Goal: Find specific page/section: Find specific page/section

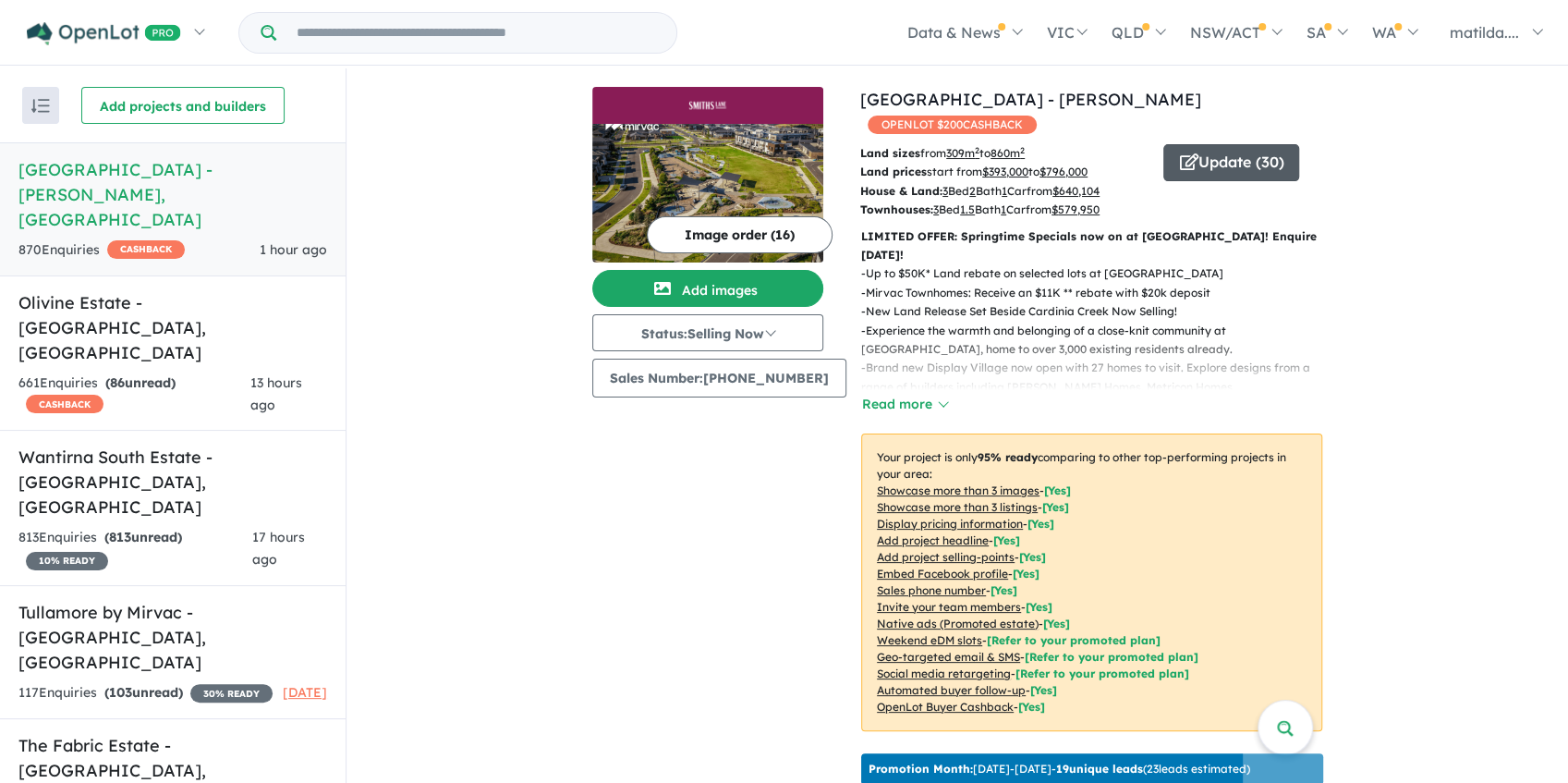
click at [1186, 144] on button "Update ( 30 )" at bounding box center [1231, 163] width 135 height 37
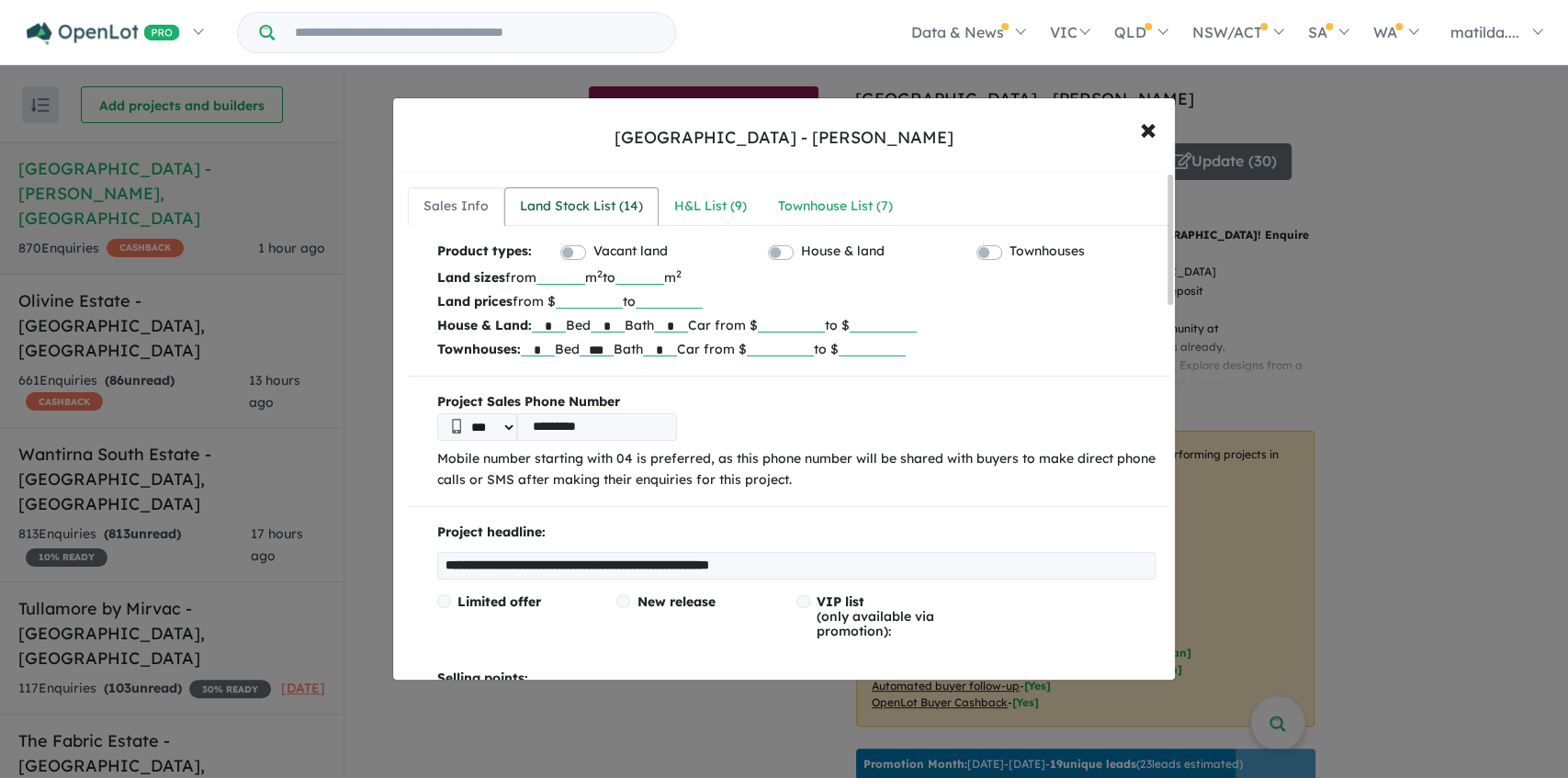
click at [540, 204] on div "Land Stock List ( 14 )" at bounding box center [582, 206] width 123 height 22
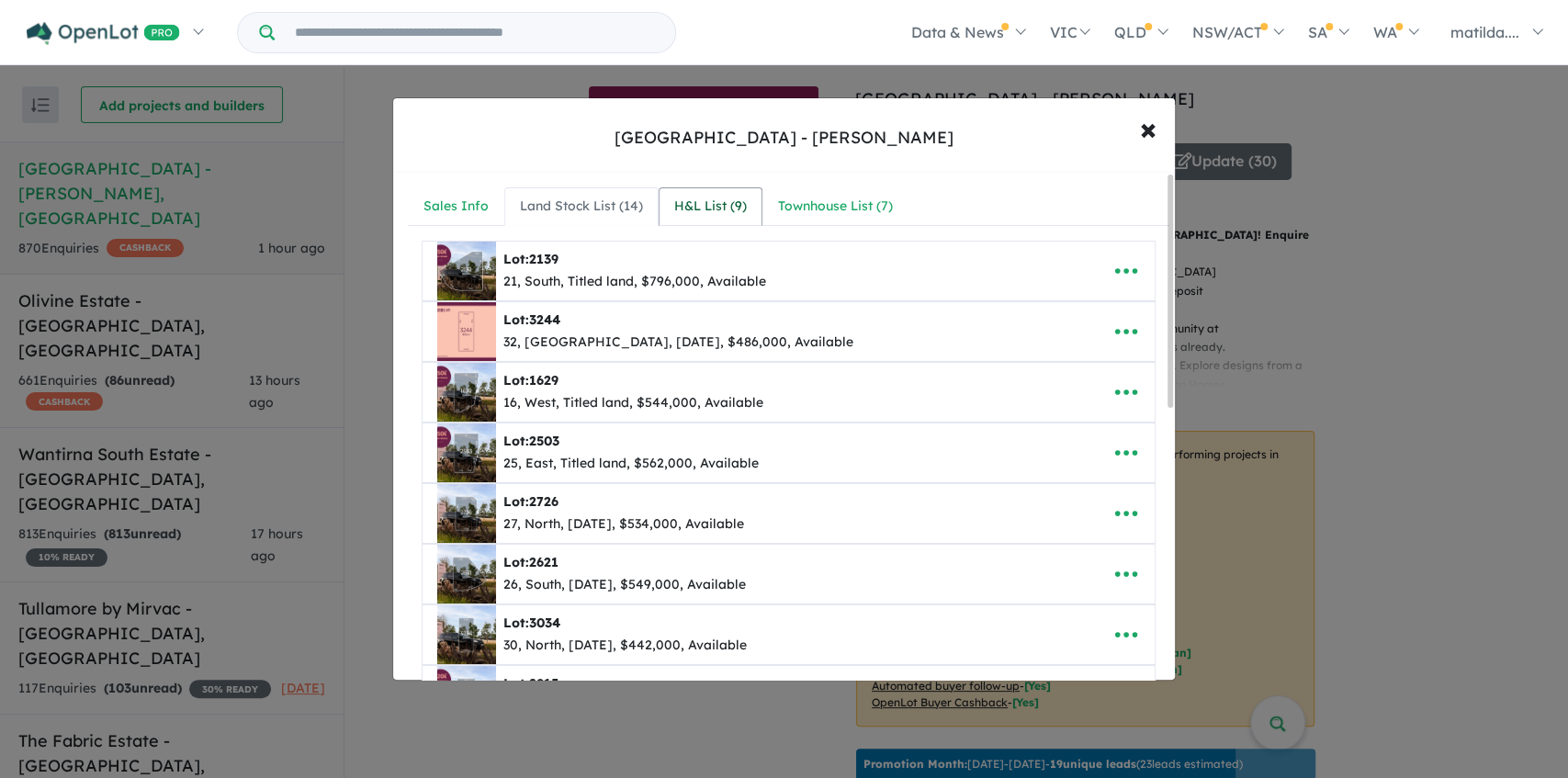
click at [660, 193] on link "H&L List ( 9 )" at bounding box center [711, 207] width 103 height 39
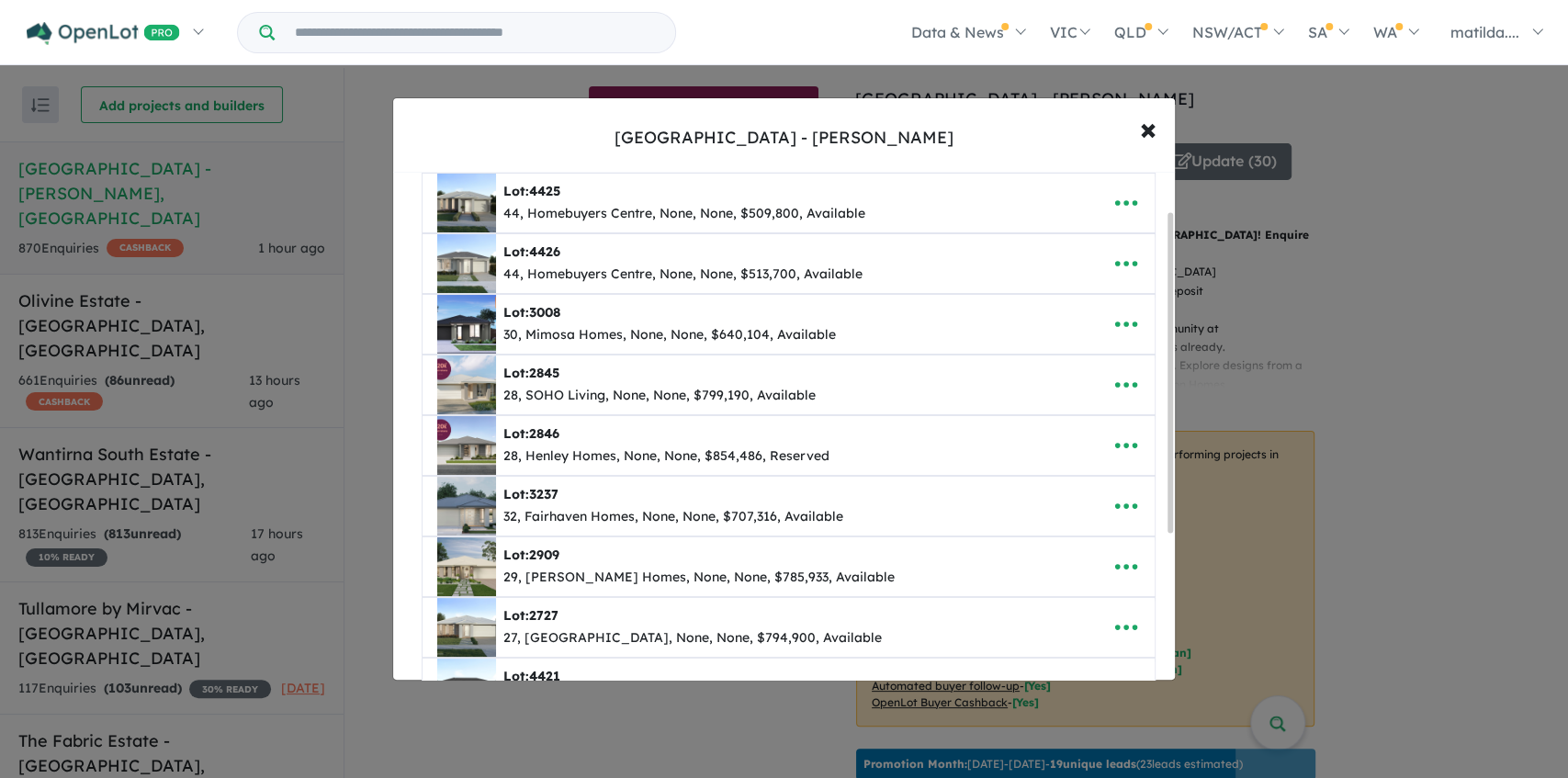
scroll to position [61, 0]
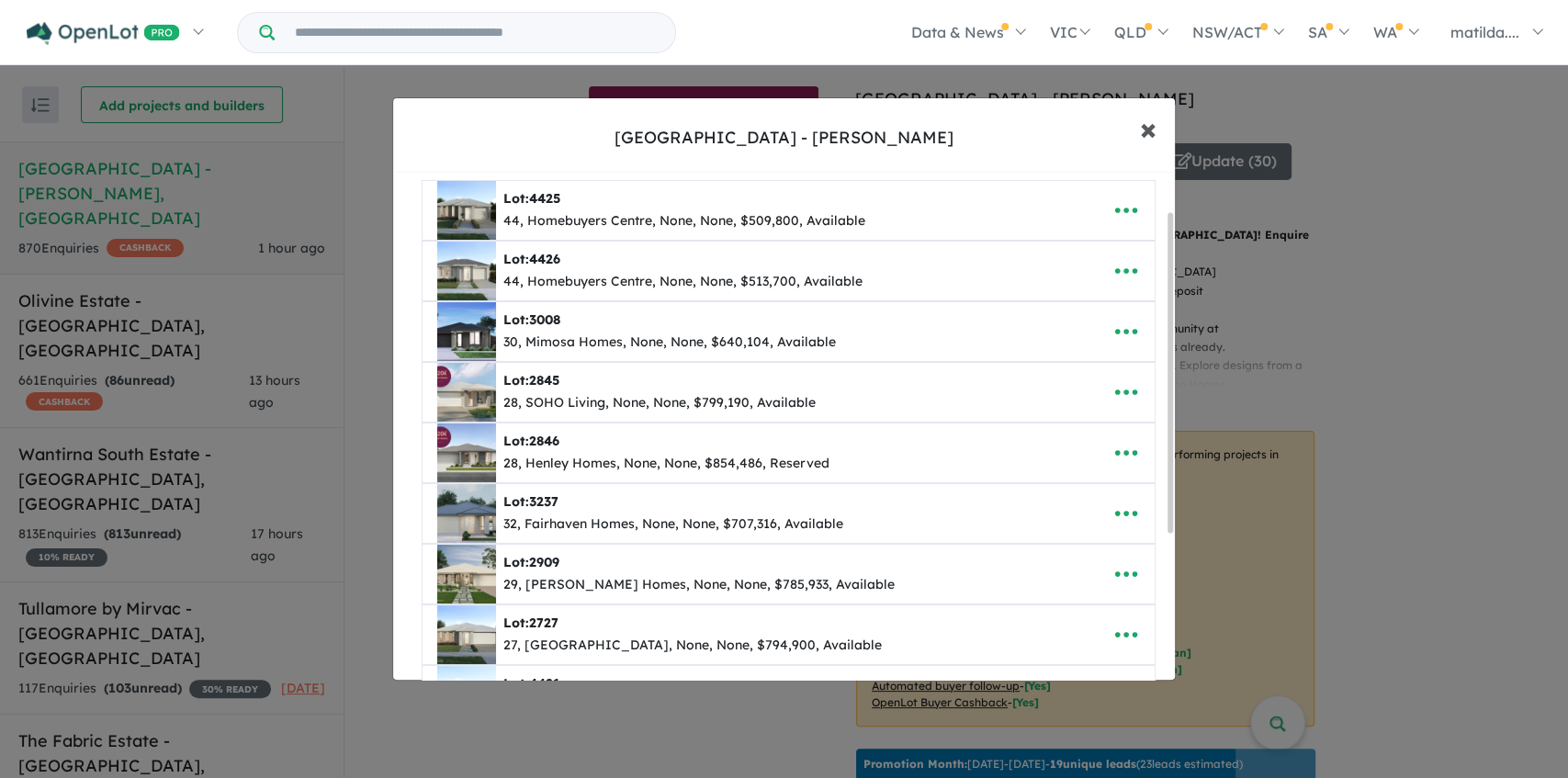
click at [1156, 130] on span "×" at bounding box center [1148, 128] width 17 height 39
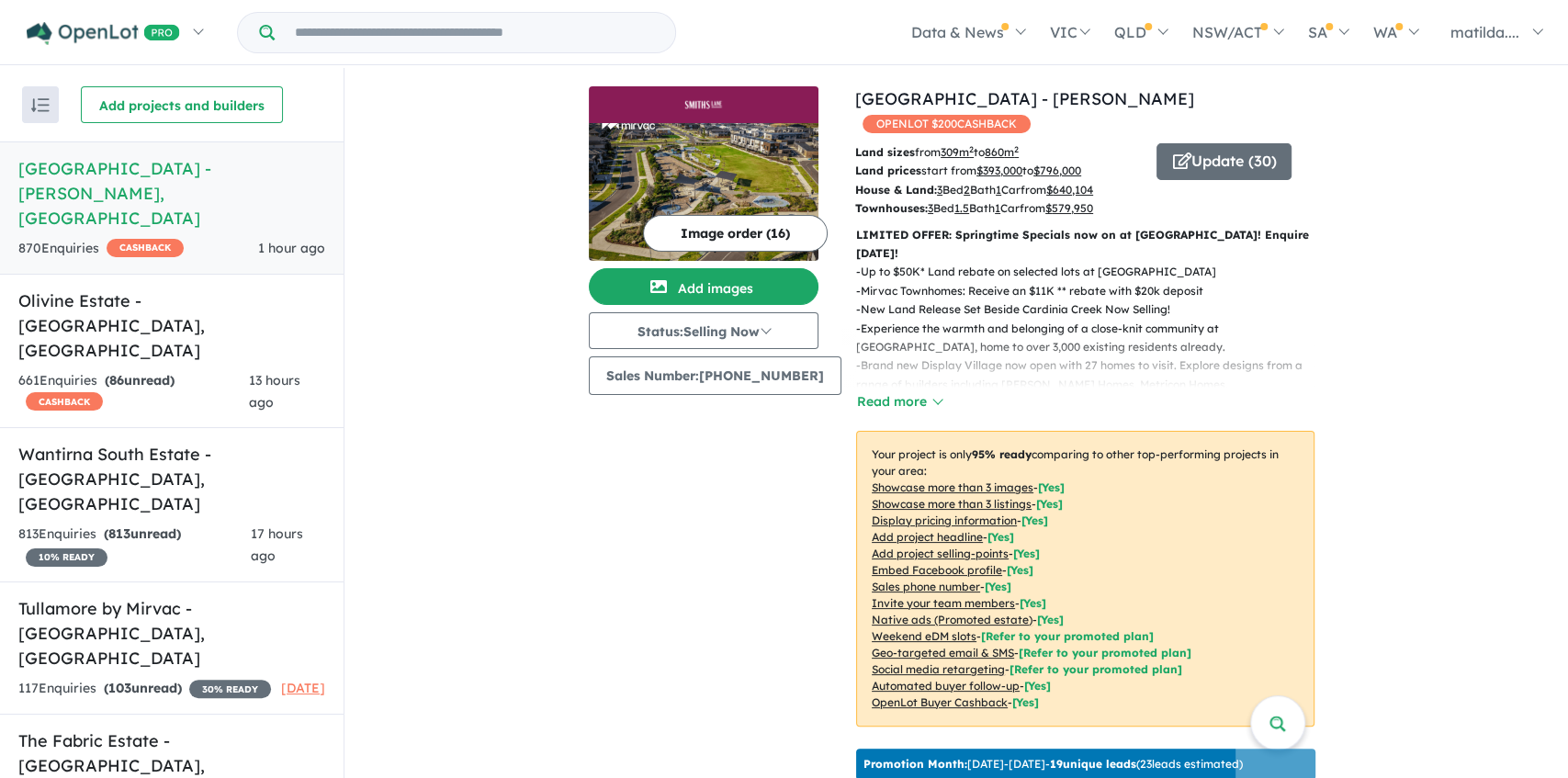
scroll to position [0, 0]
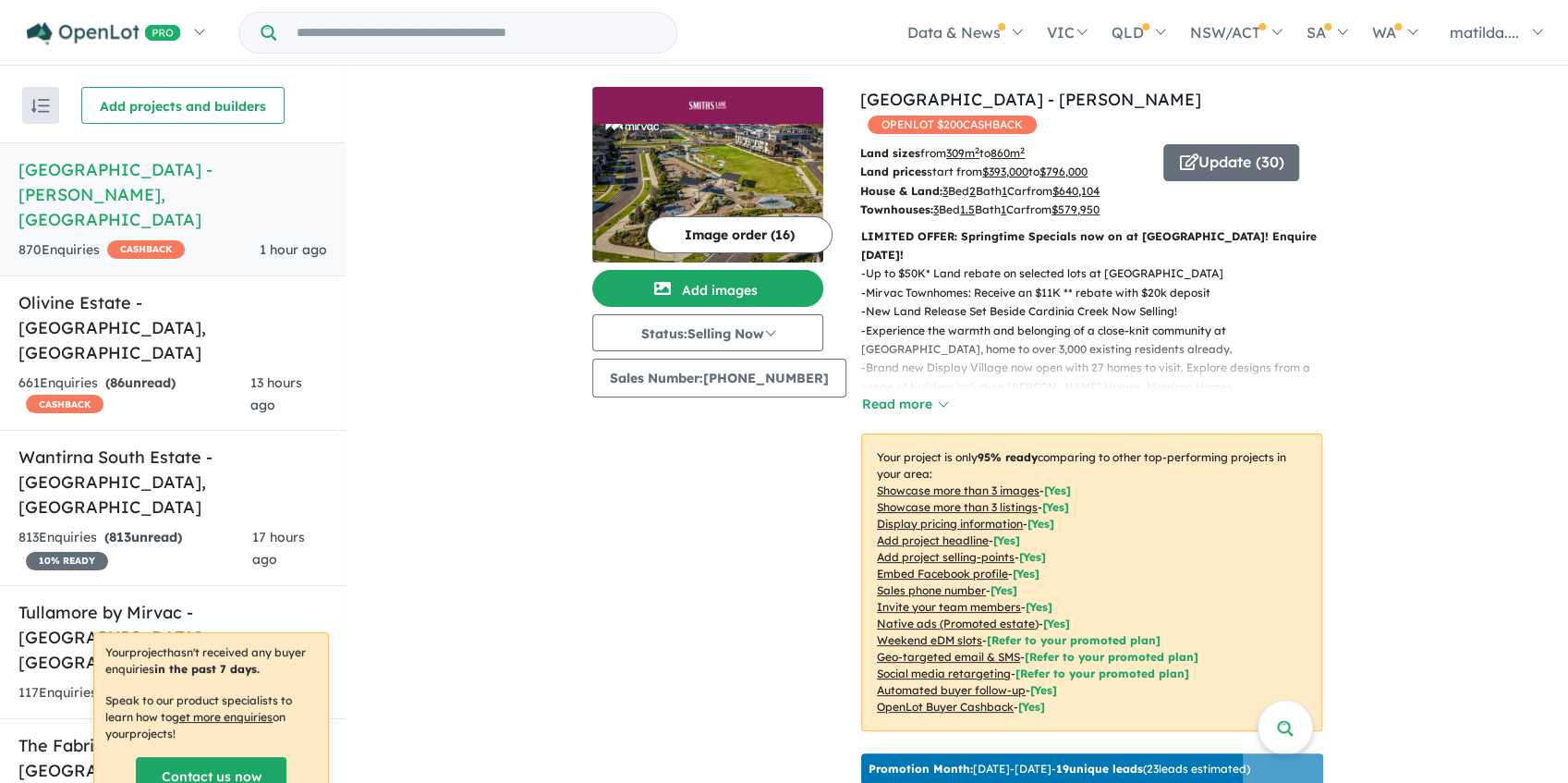
drag, startPoint x: 1406, startPoint y: 556, endPoint x: 1222, endPoint y: 517, distance: 188.1
click at [1248, 153] on button "Update ( 30 )" at bounding box center [1231, 163] width 135 height 37
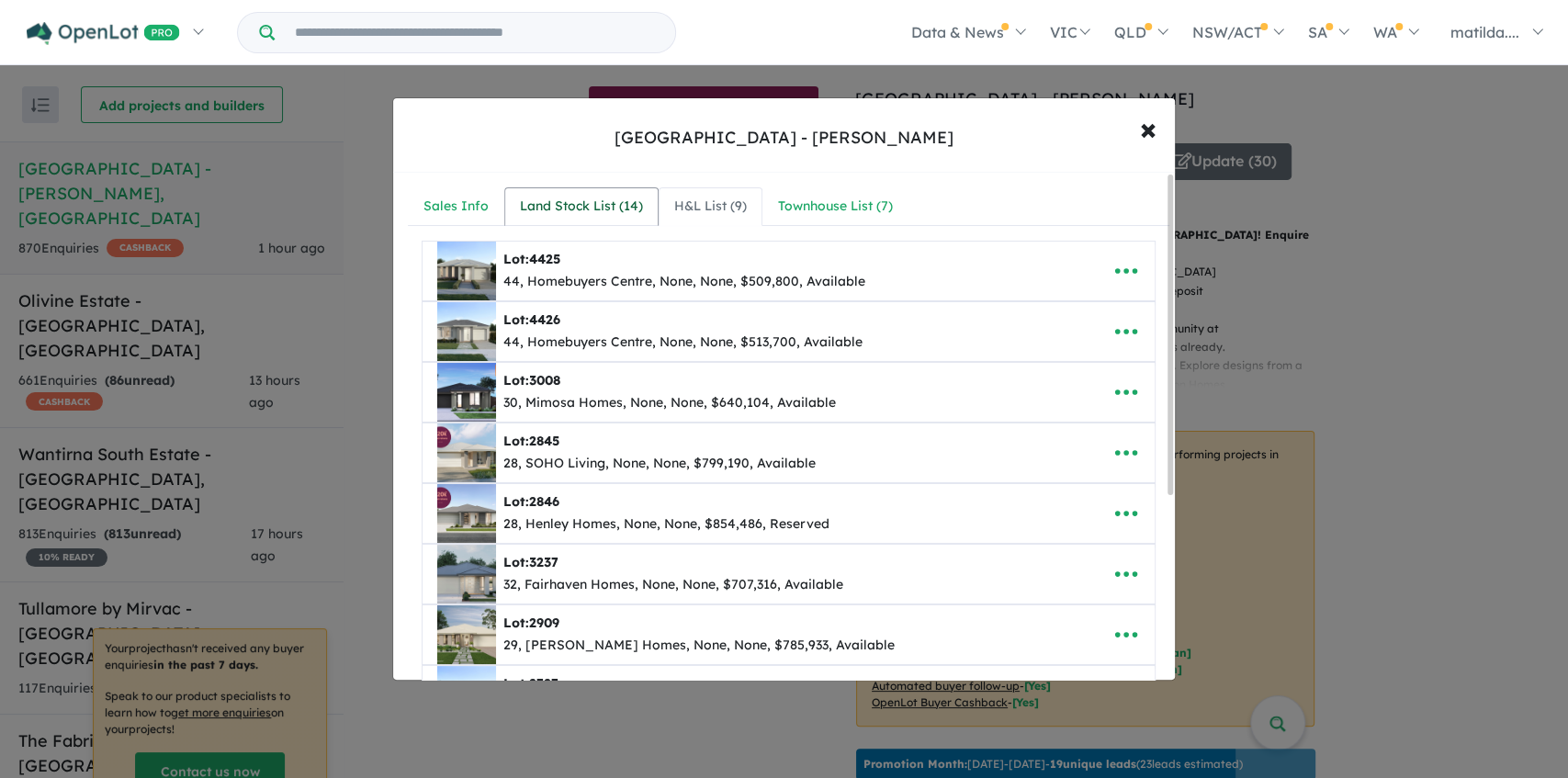
click at [550, 205] on div "Land Stock List ( 14 )" at bounding box center [582, 206] width 123 height 22
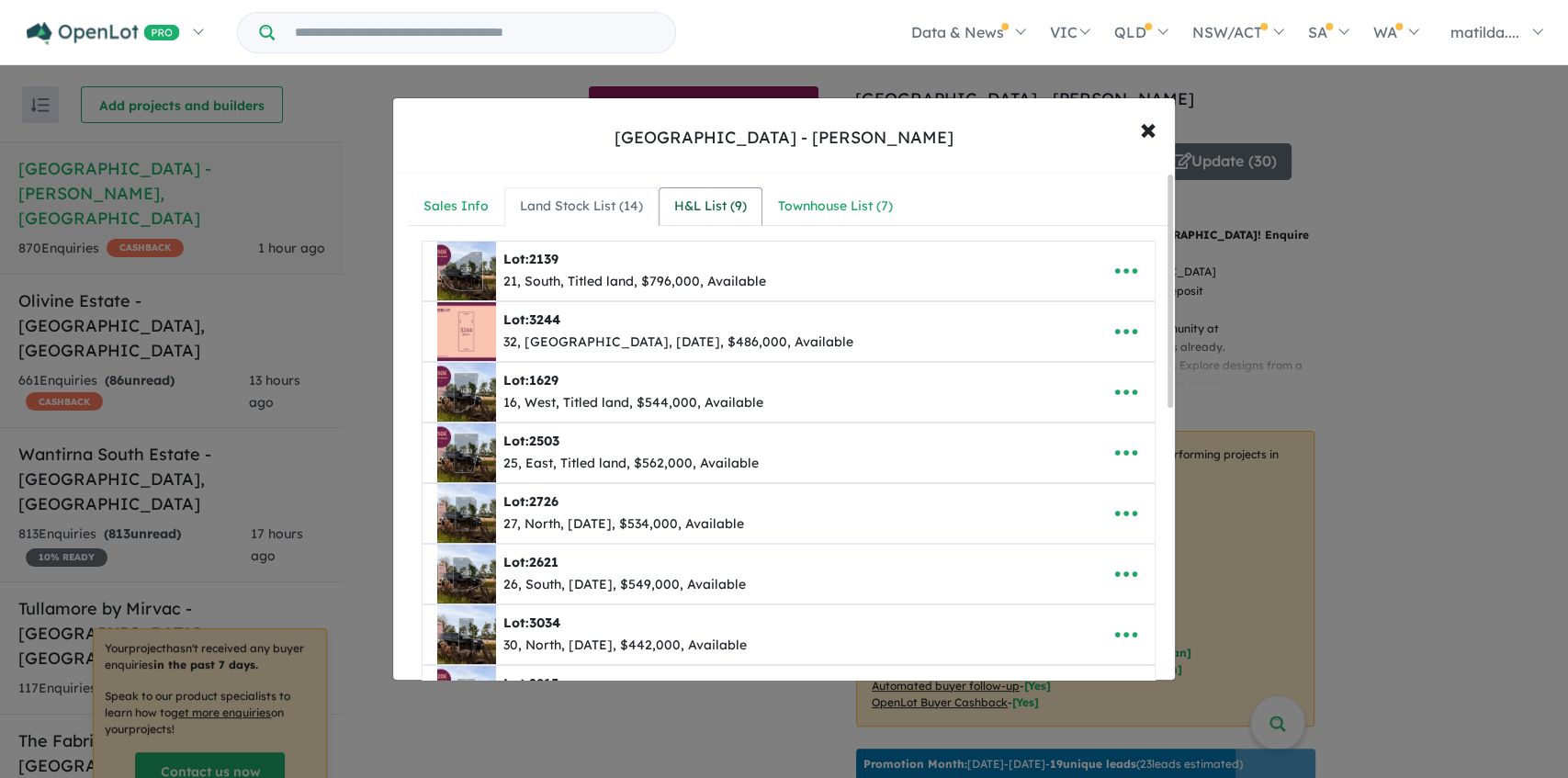
drag, startPoint x: 660, startPoint y: 221, endPoint x: 801, endPoint y: 228, distance: 141.2
click at [661, 221] on link "H&L List ( 9 )" at bounding box center [711, 207] width 103 height 39
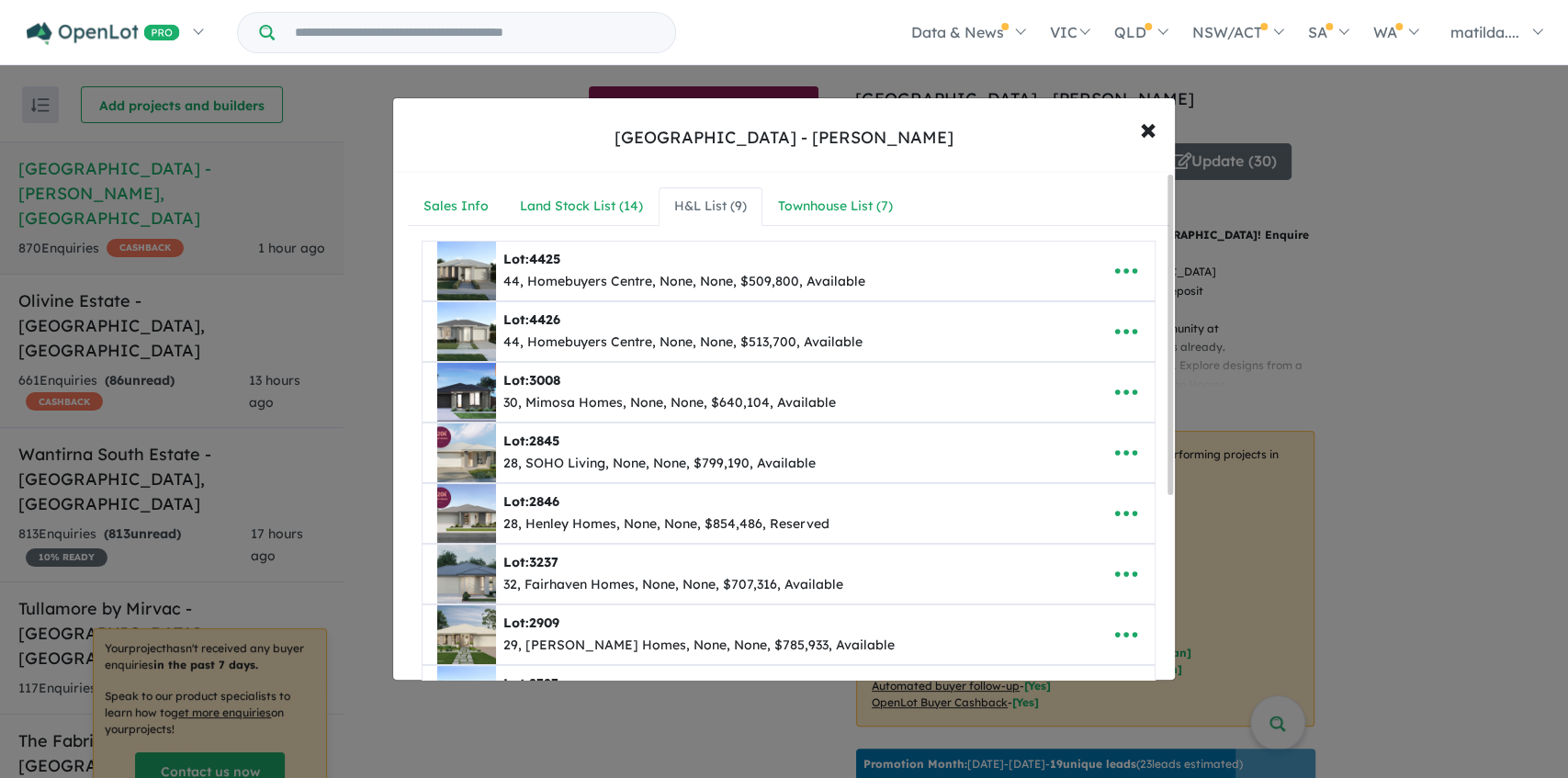
click at [1406, 371] on div "**********" at bounding box center [784, 389] width 1568 height 778
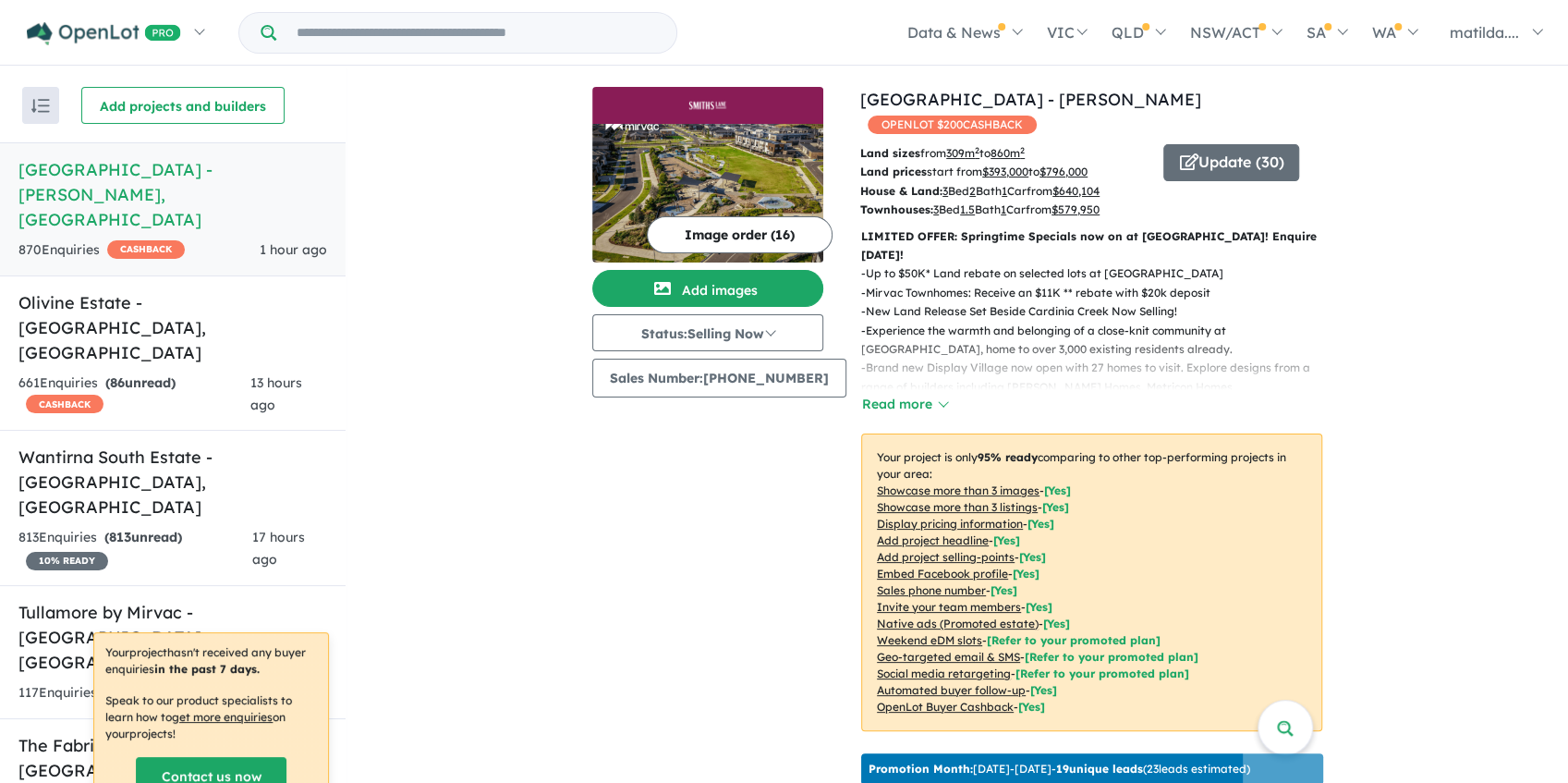
click at [702, 234] on button "Image order ( 16 )" at bounding box center [739, 235] width 186 height 37
